Goal: Browse casually: Explore the website without a specific task or goal

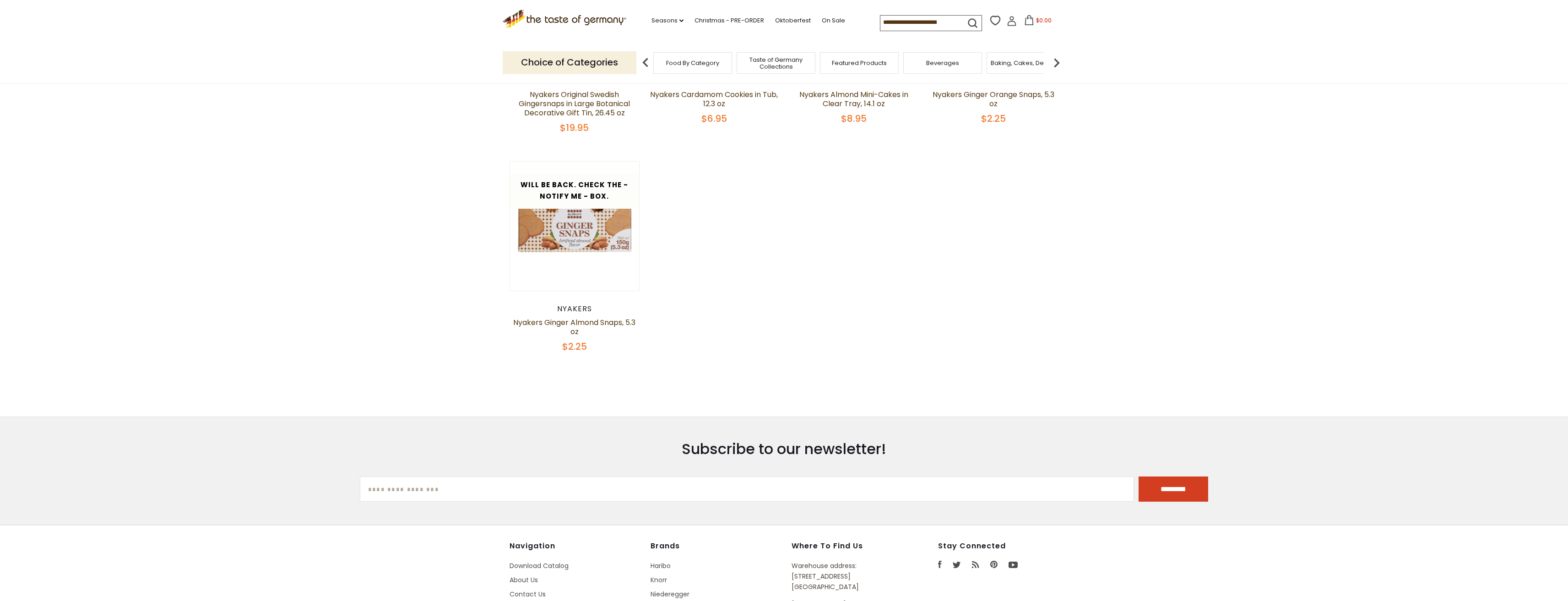
scroll to position [137, 0]
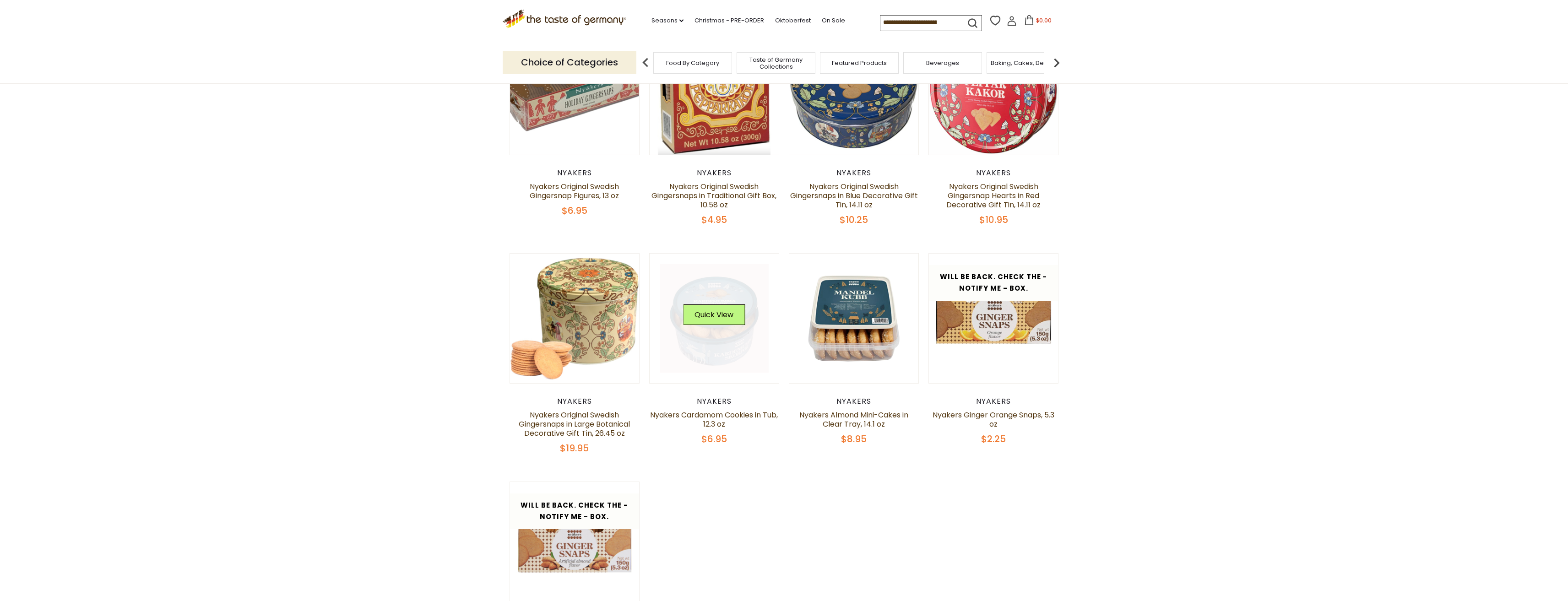
click at [685, 341] on link at bounding box center [714, 318] width 109 height 109
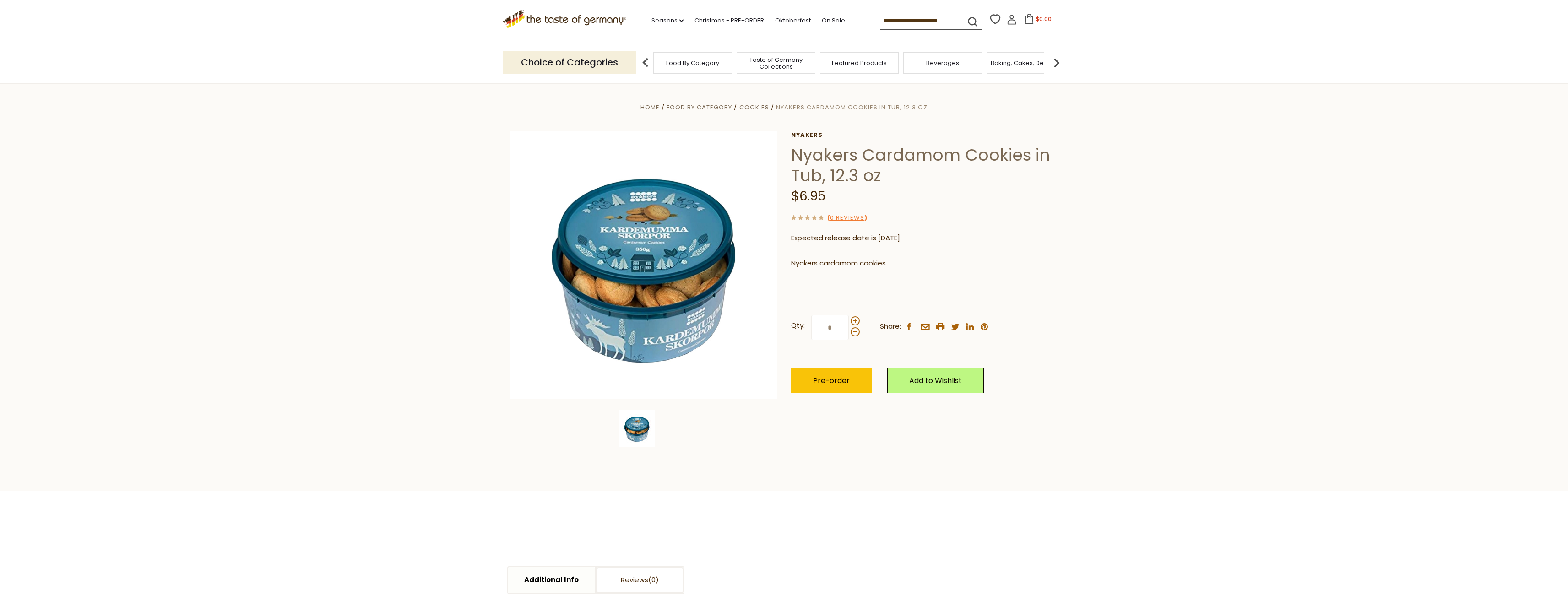
click at [900, 105] on span "Nyakers Cardamom Cookies in Tub, 12.3 oz" at bounding box center [852, 107] width 152 height 9
click at [789, 68] on span "Taste of Germany Collections" at bounding box center [776, 63] width 73 height 14
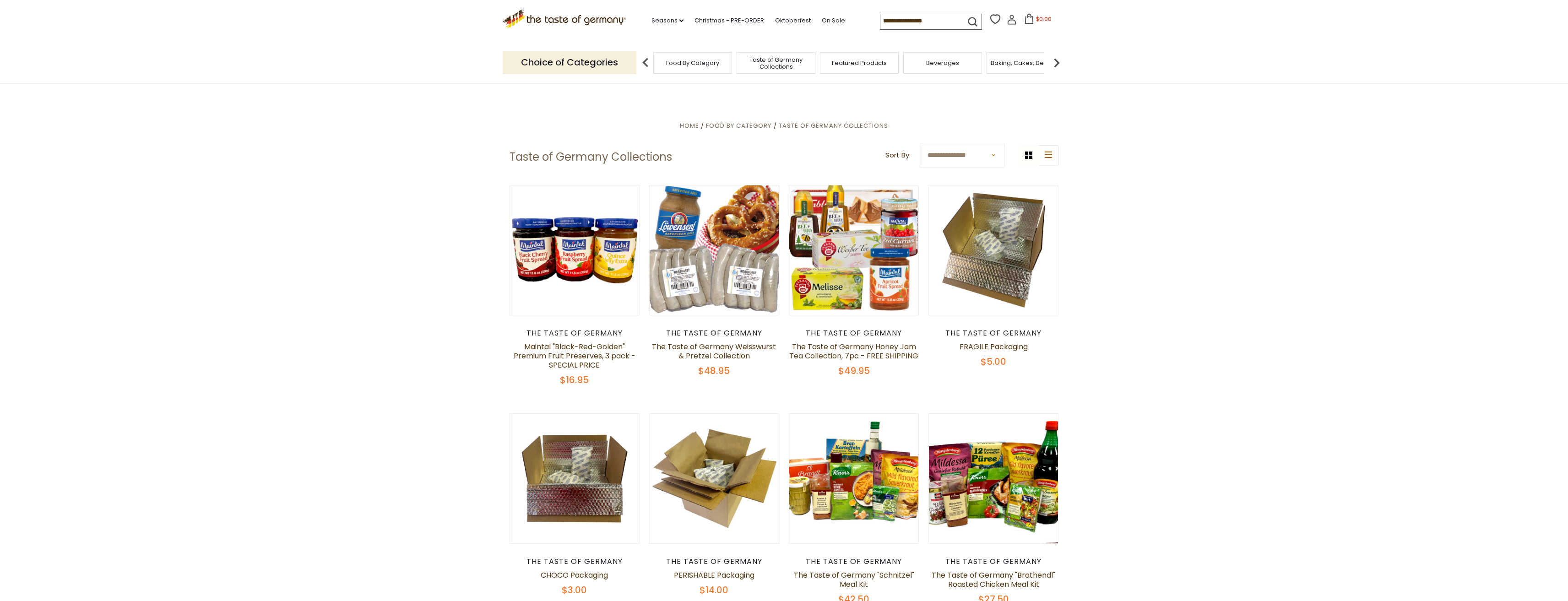
click at [858, 68] on div "Featured Products" at bounding box center [859, 63] width 79 height 21
click at [849, 66] on span "Featured Products" at bounding box center [859, 63] width 55 height 7
